Goal: Navigation & Orientation: Understand site structure

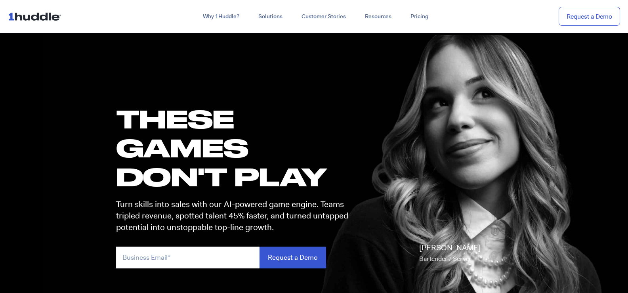
click at [36, 15] on img at bounding box center [36, 16] width 57 height 15
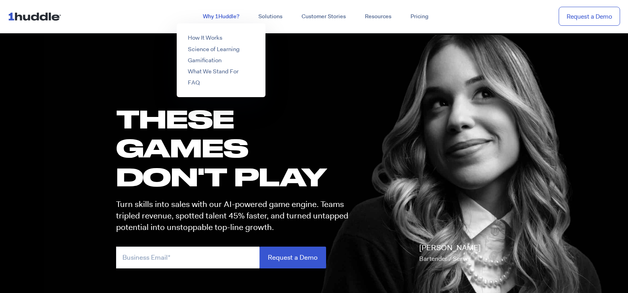
click at [213, 19] on link "Why 1Huddle?" at bounding box center [221, 17] width 56 height 14
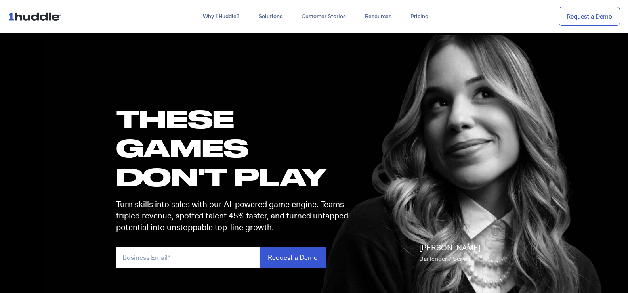
drag, startPoint x: 118, startPoint y: 55, endPoint x: 150, endPoint y: 38, distance: 36.0
click at [119, 55] on section "these GAMES DON'T PLAY Turn skills into sales with our AI-powered game engine. …" at bounding box center [314, 184] width 628 height 304
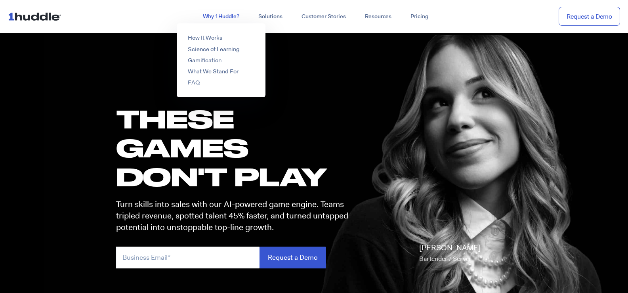
click at [231, 15] on link "Why 1Huddle?" at bounding box center [221, 17] width 56 height 14
